Goal: Ask a question

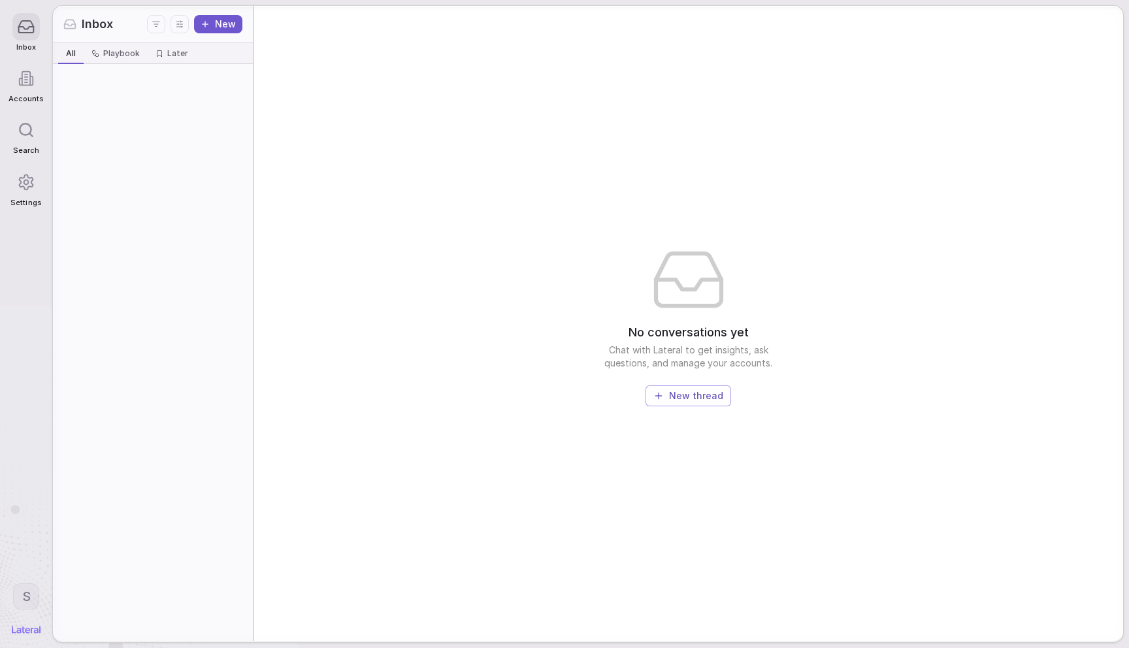
click at [839, 181] on div "No conversations yet Chat with Lateral to get insights, ask questions, and mana…" at bounding box center [688, 323] width 869 height 635
click at [227, 18] on button "New" at bounding box center [218, 24] width 48 height 18
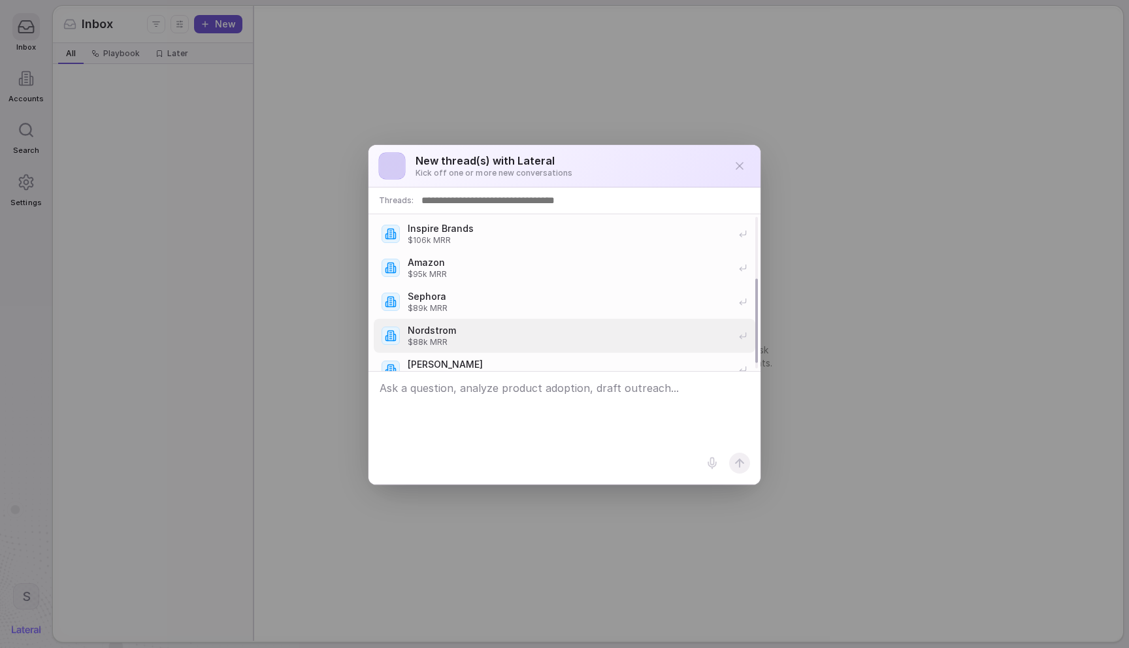
scroll to position [125, 0]
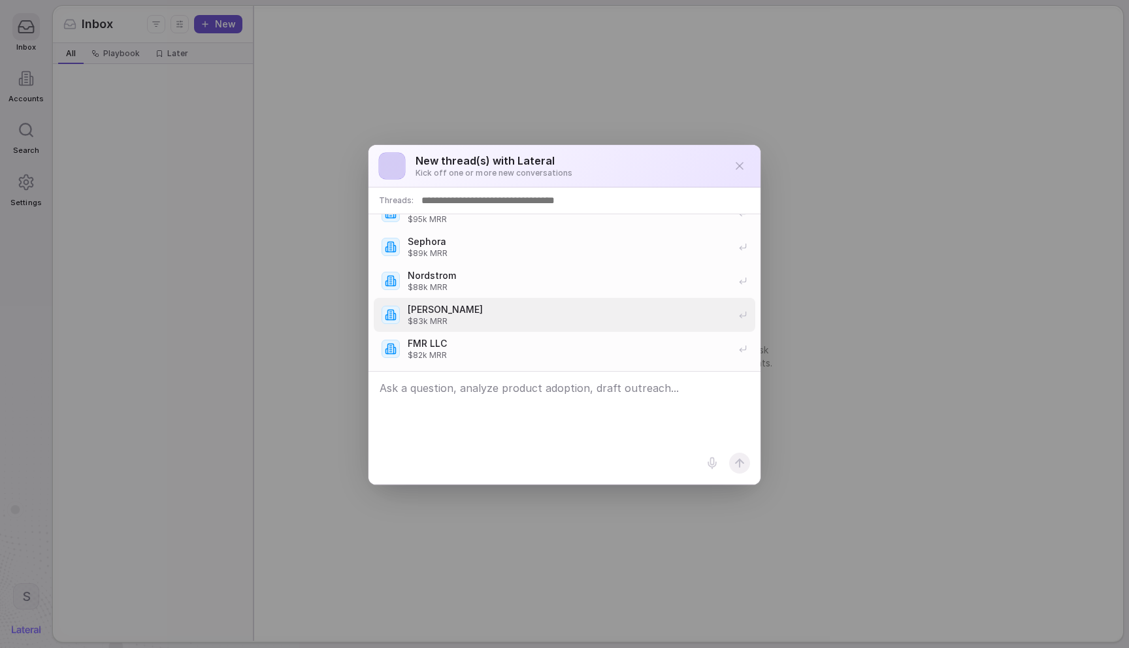
click at [515, 314] on span "[PERSON_NAME]" at bounding box center [569, 309] width 323 height 13
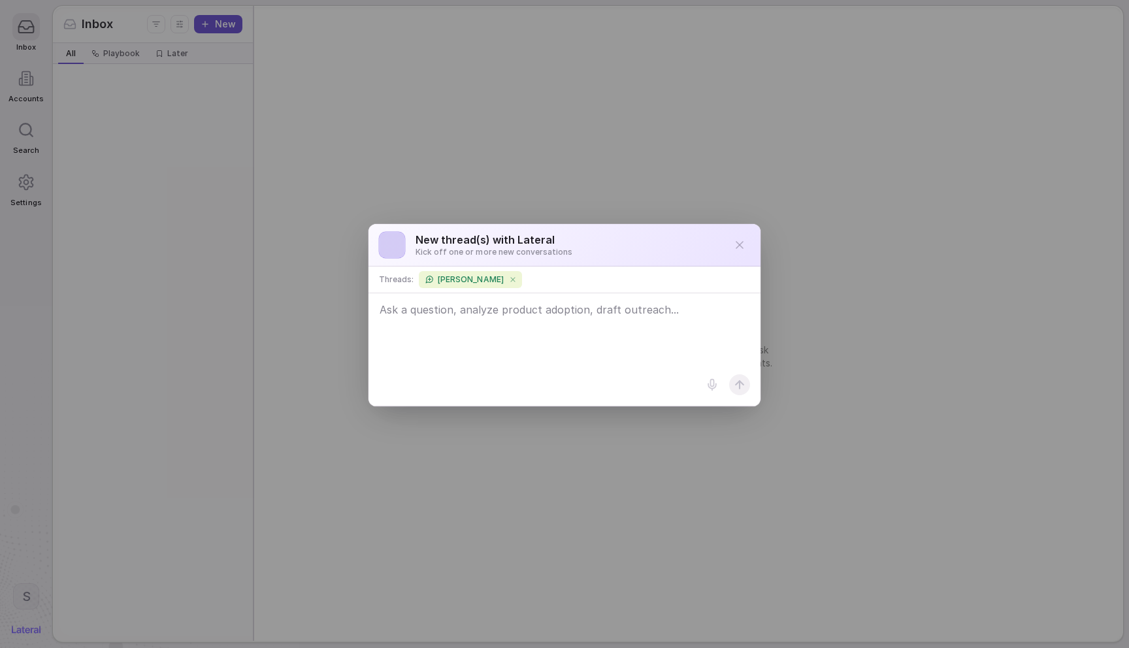
click at [535, 325] on textarea at bounding box center [564, 349] width 391 height 111
click at [526, 343] on textarea at bounding box center [564, 349] width 391 height 111
click at [533, 333] on textarea at bounding box center [564, 349] width 391 height 111
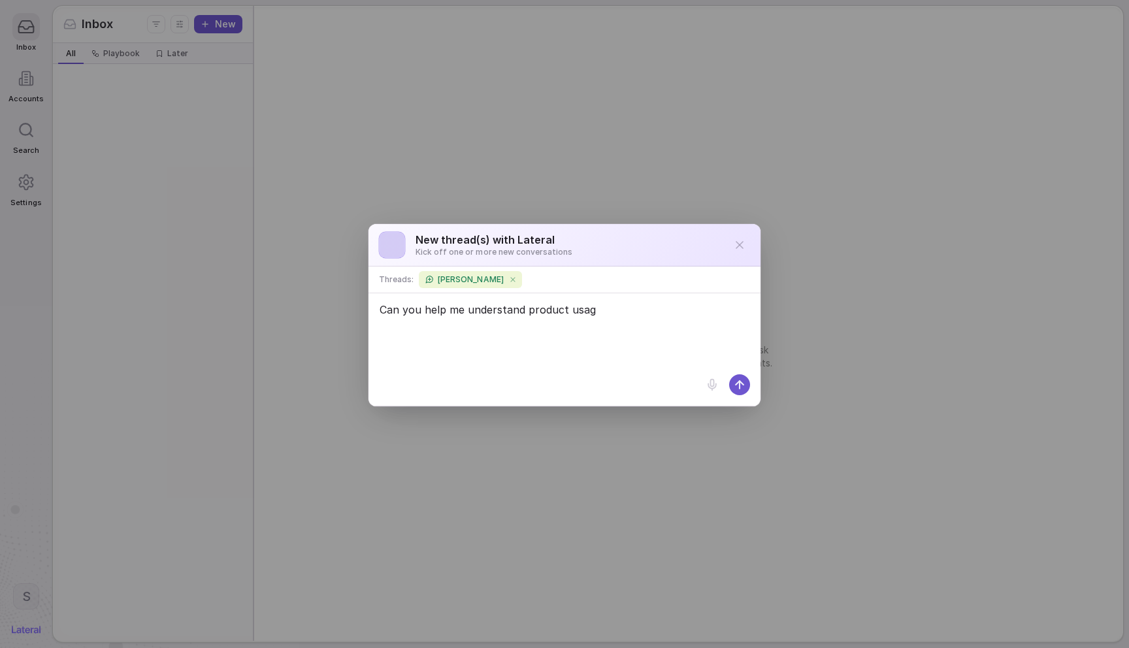
type textarea "Can you help me understand product usage"
type textarea "Can you help me understand how [PERSON_NAME] is using our product? What's their…"
click at [743, 382] on icon at bounding box center [739, 384] width 13 height 13
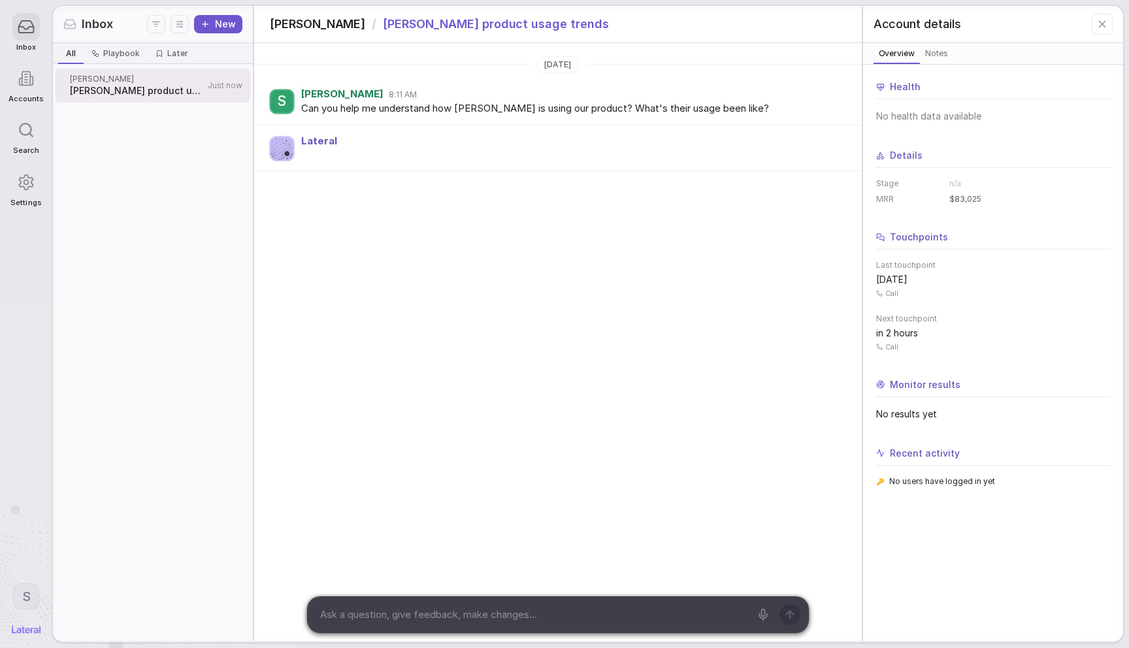
click at [1112, 22] on button at bounding box center [1102, 24] width 21 height 21
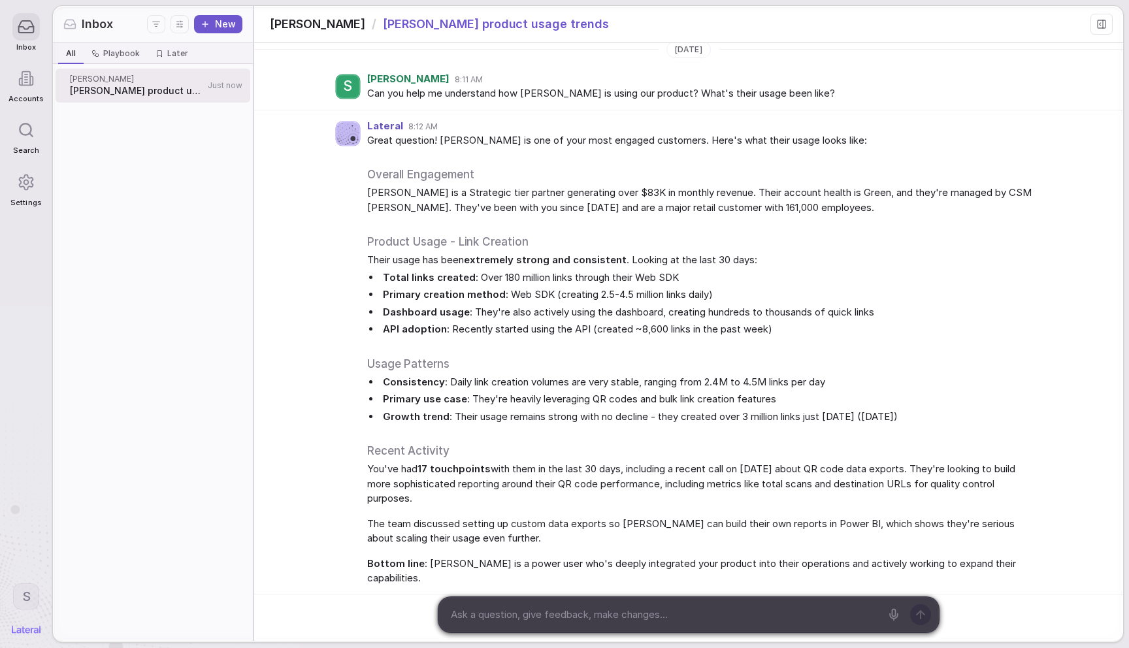
scroll to position [16, 0]
click at [654, 609] on textarea at bounding box center [663, 615] width 435 height 20
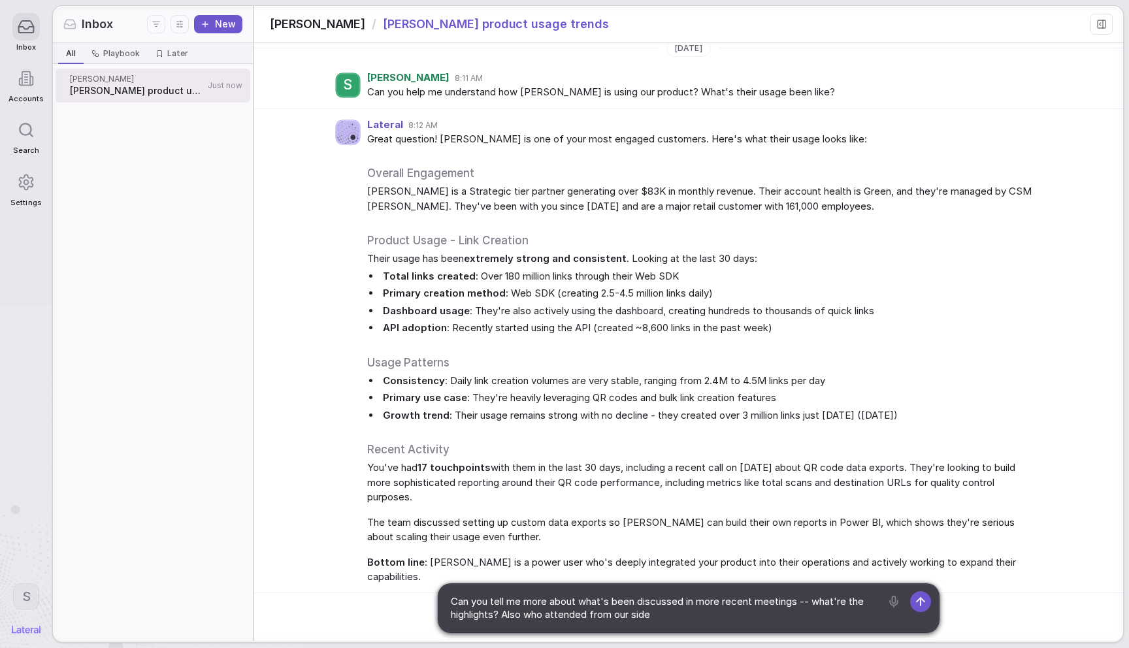
type textarea "Can you tell me more about what's been discussed in more recent meetings -- wha…"
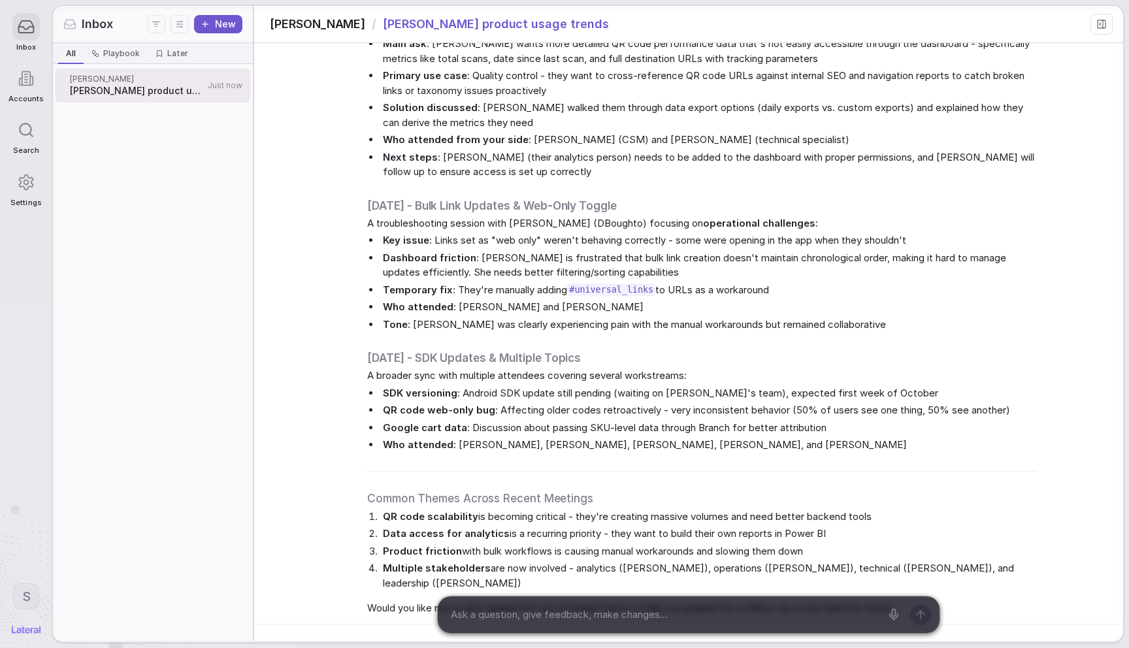
scroll to position [748, 0]
type textarea "Okay"
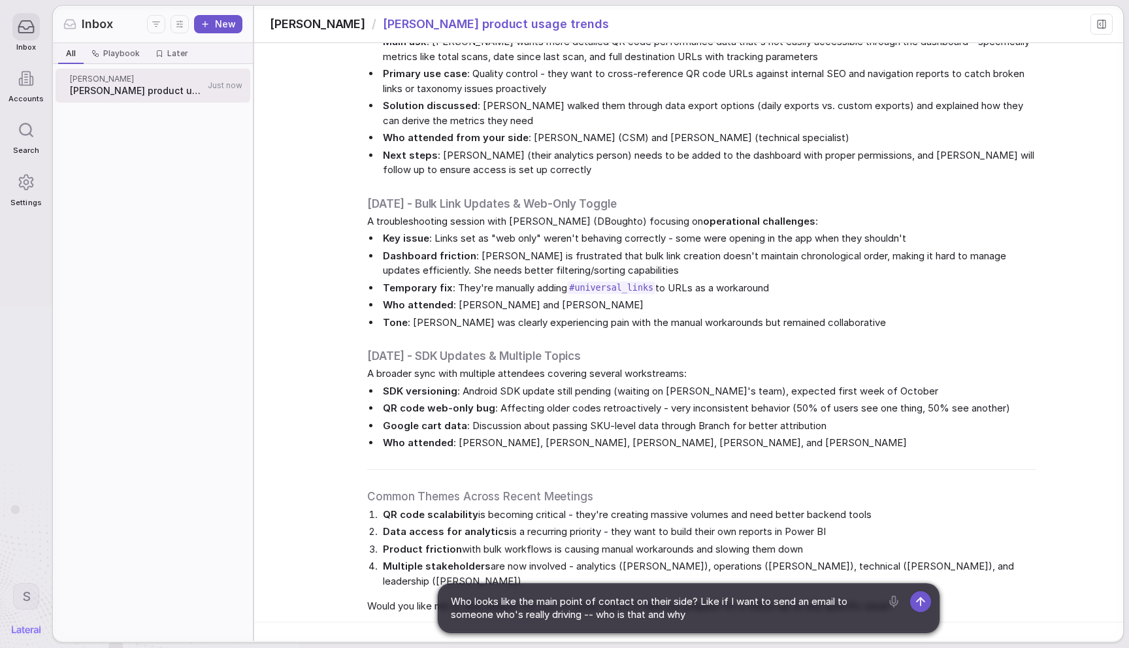
type textarea "Who looks like the main point of contact on their side? Like if I want to send …"
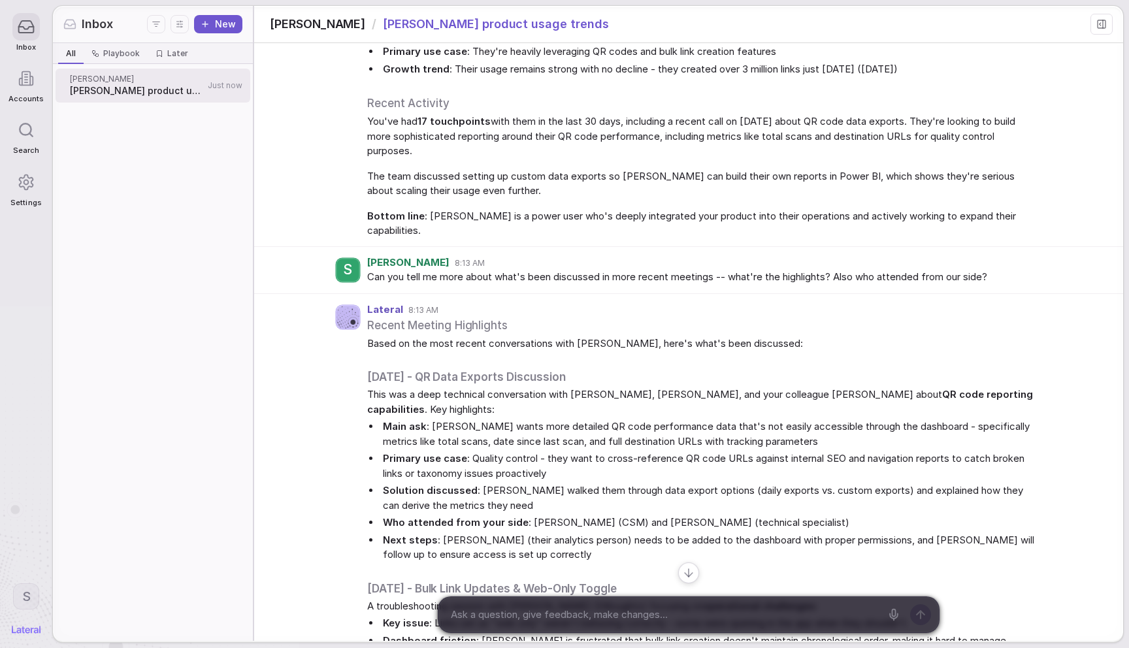
scroll to position [841, 0]
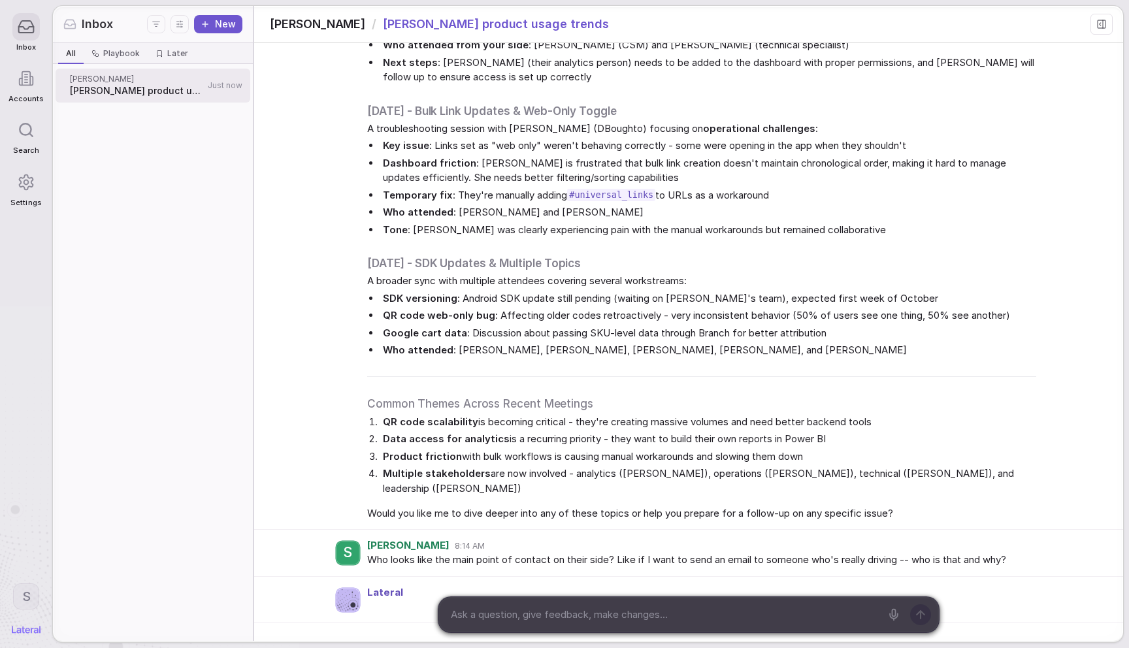
click at [621, 189] on code "#universal_links" at bounding box center [611, 195] width 88 height 12
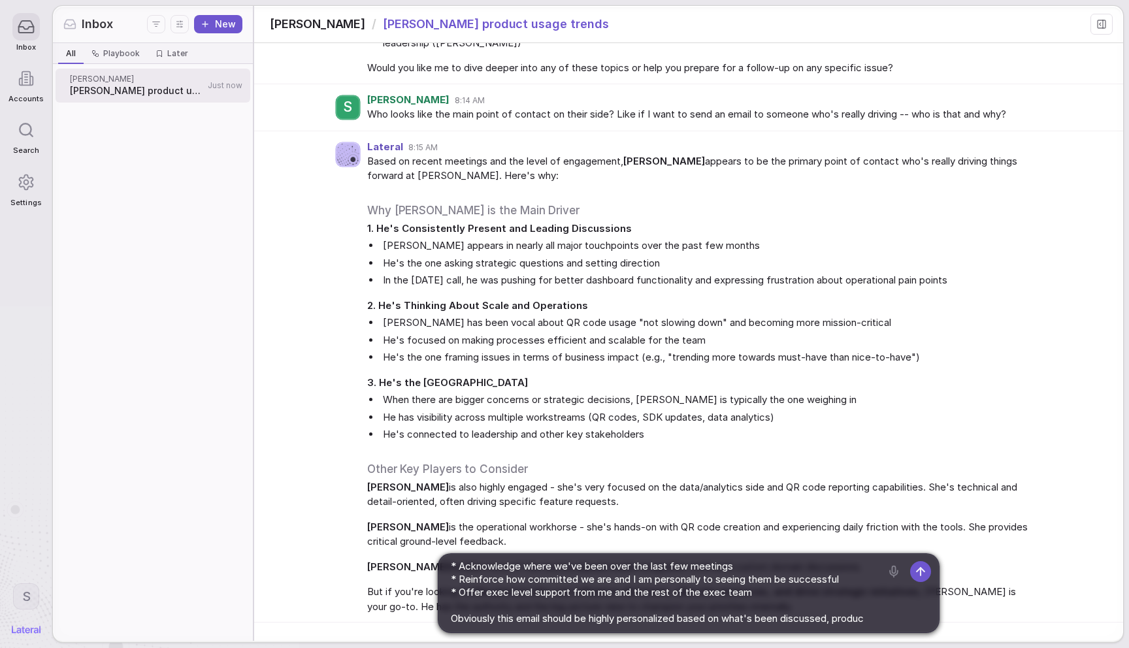
scroll to position [31, 0]
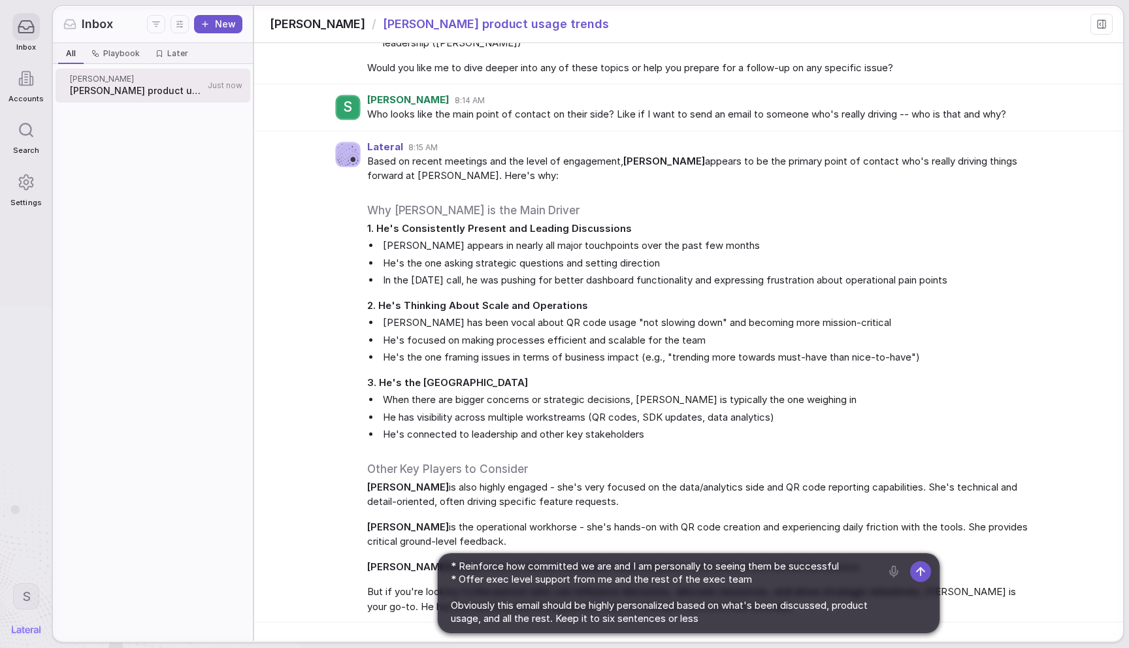
type textarea "Okay, can you draft an email to [PERSON_NAME] from me? It should: * Acknowledge…"
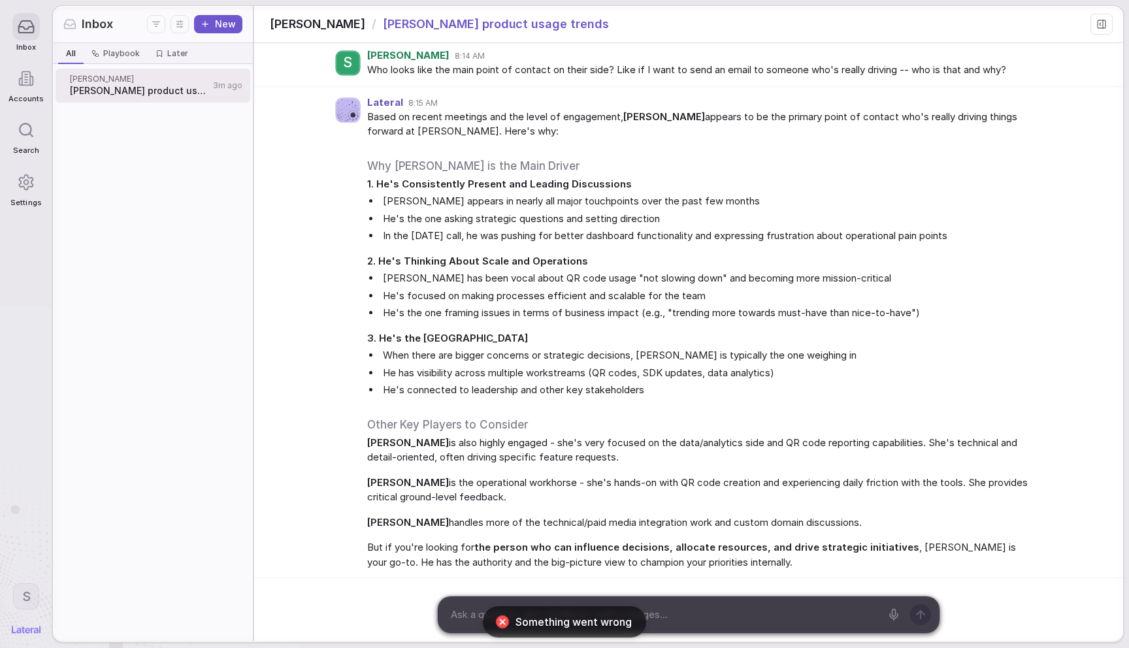
scroll to position [1286, 0]
